Goal: Information Seeking & Learning: Compare options

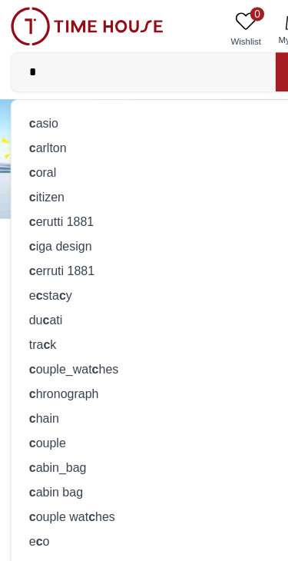
type input "*"
click at [145, 98] on div "c asio" at bounding box center [144, 108] width 250 height 22
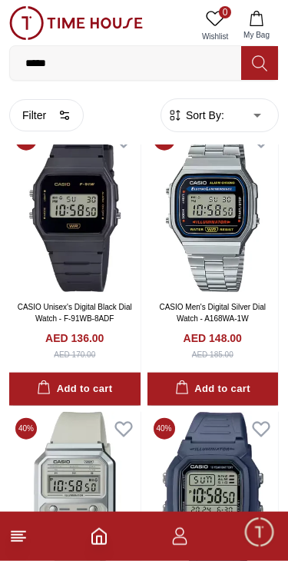
scroll to position [1238, 0]
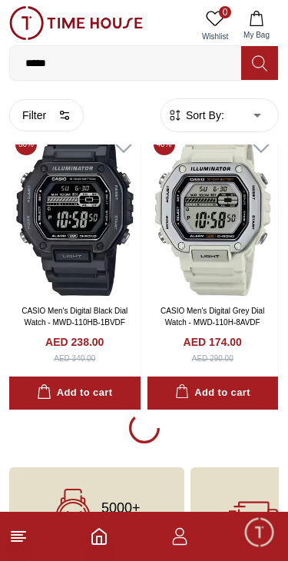
scroll to position [8457, 0]
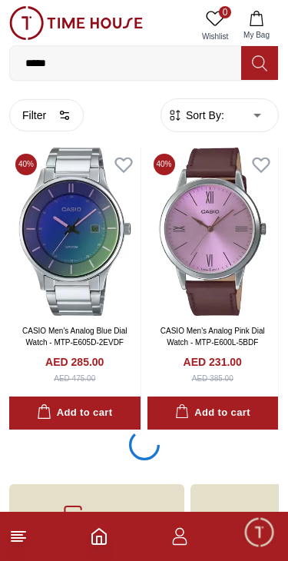
scroll to position [11333, 0]
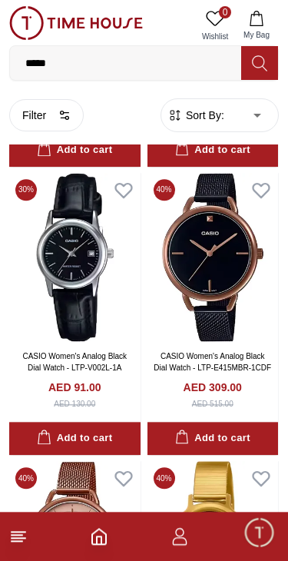
scroll to position [15856, 0]
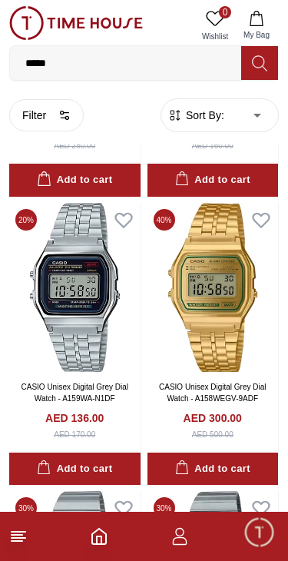
scroll to position [18710, 0]
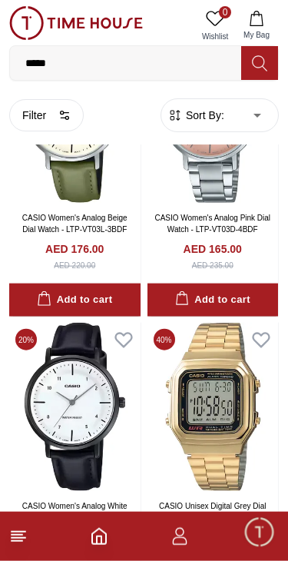
scroll to position [27511, 0]
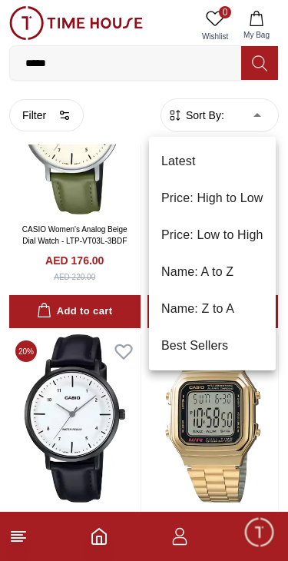
click at [249, 204] on li "Price: High to Low" at bounding box center [212, 198] width 127 height 37
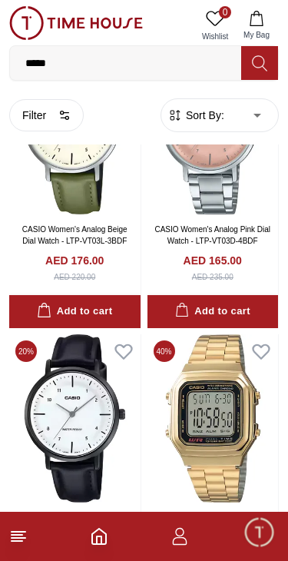
type input "*"
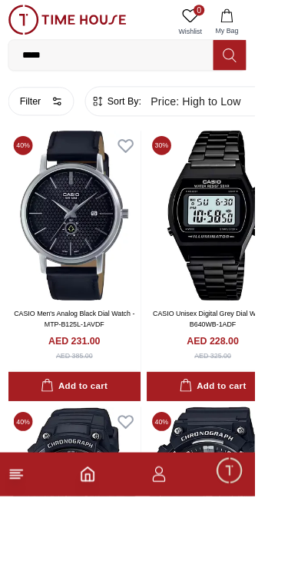
scroll to position [14399, 0]
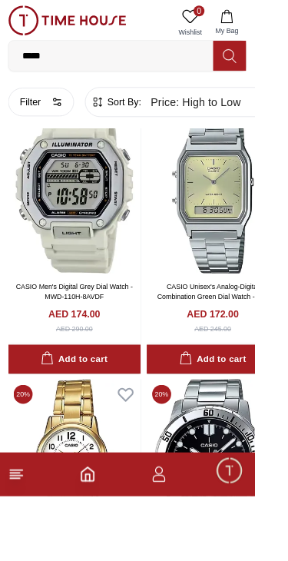
scroll to position [21923, 0]
